Goal: Task Accomplishment & Management: Use online tool/utility

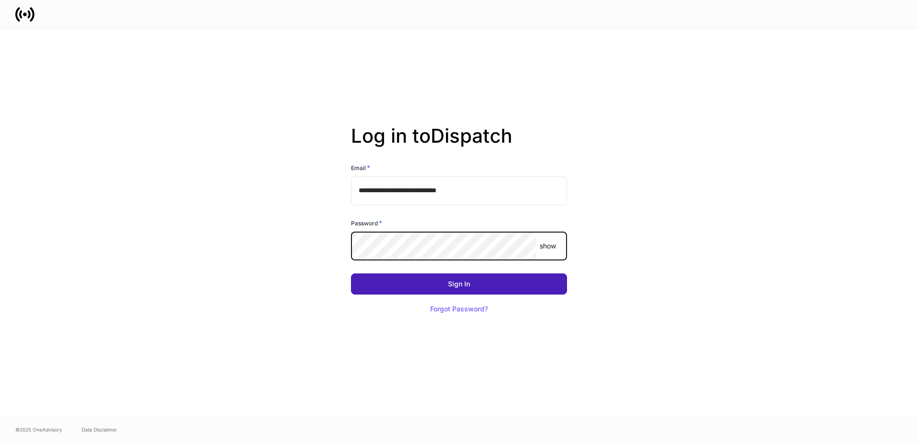
click at [469, 285] on div "Sign In" at bounding box center [459, 283] width 22 height 7
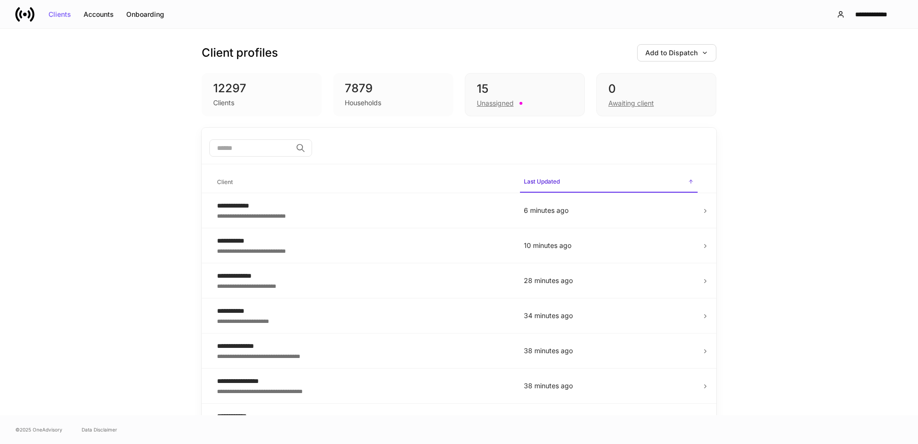
click at [817, 295] on div "**********" at bounding box center [459, 222] width 918 height 386
click at [144, 20] on button "Onboarding" at bounding box center [145, 14] width 50 height 15
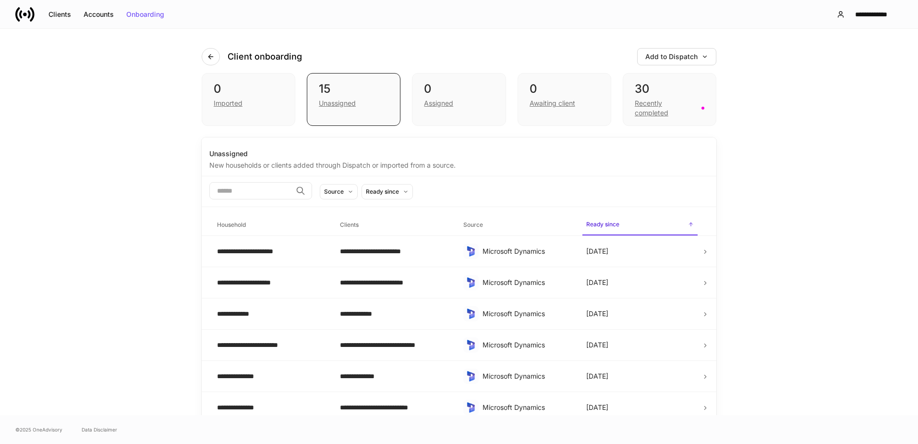
click at [773, 157] on div "**********" at bounding box center [459, 222] width 918 height 386
